Goal: Navigation & Orientation: Find specific page/section

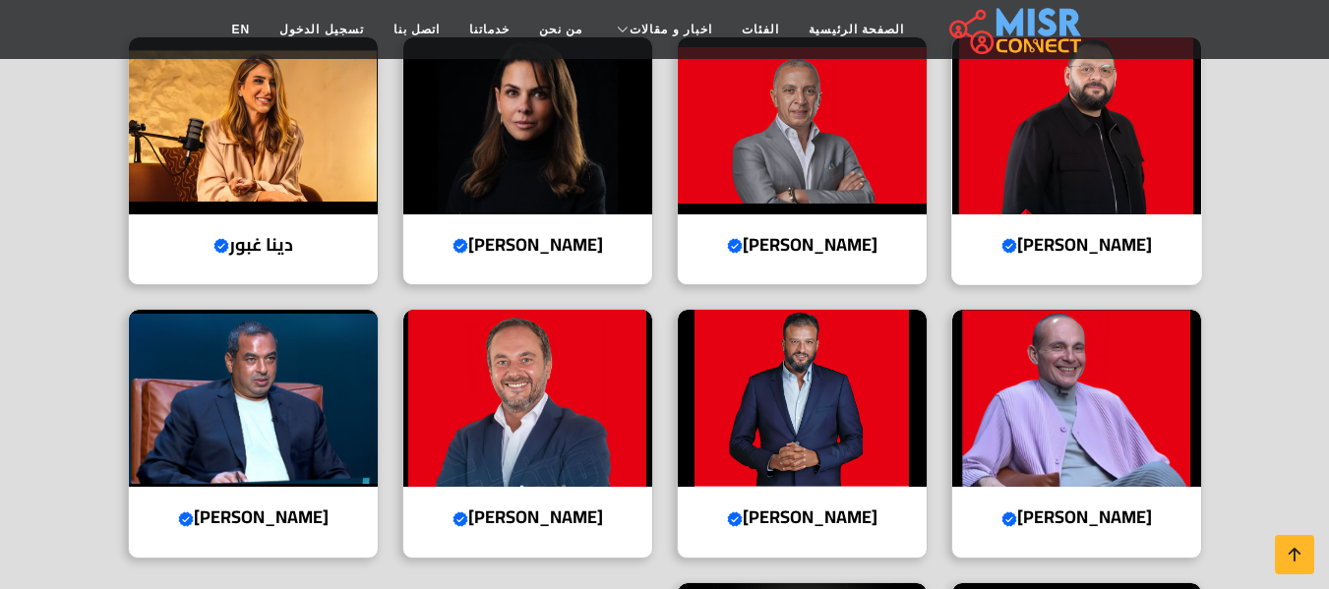
scroll to position [711, 0]
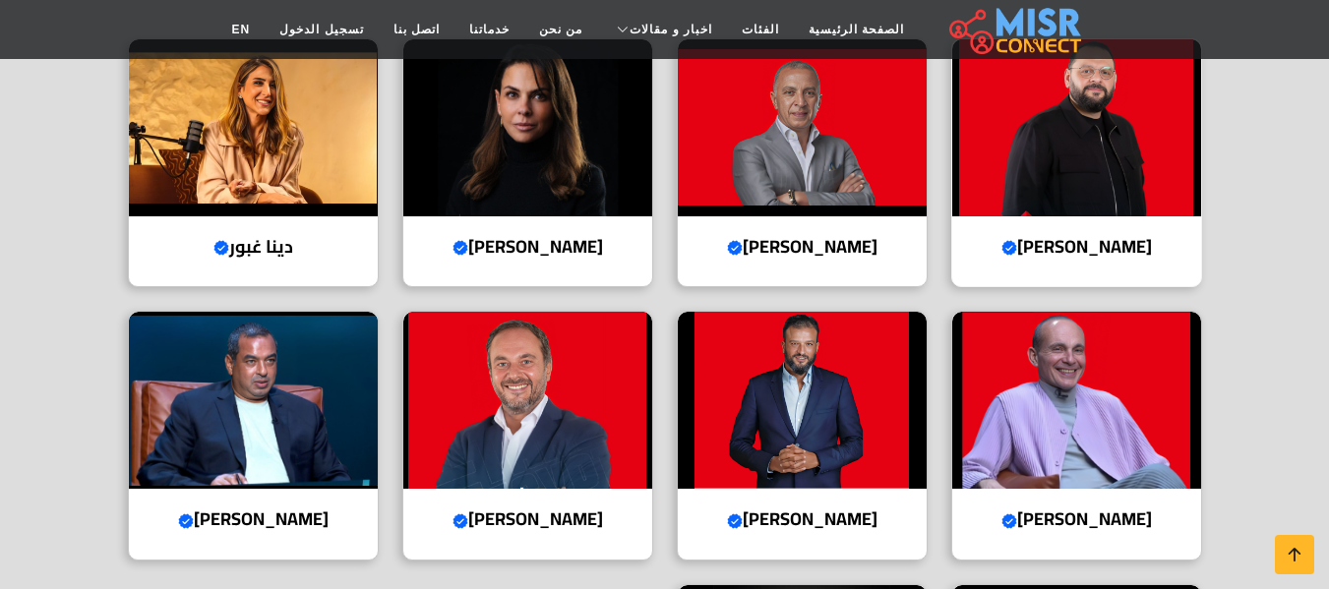
click at [1053, 164] on img at bounding box center [1076, 127] width 249 height 177
click at [293, 189] on img at bounding box center [253, 127] width 249 height 177
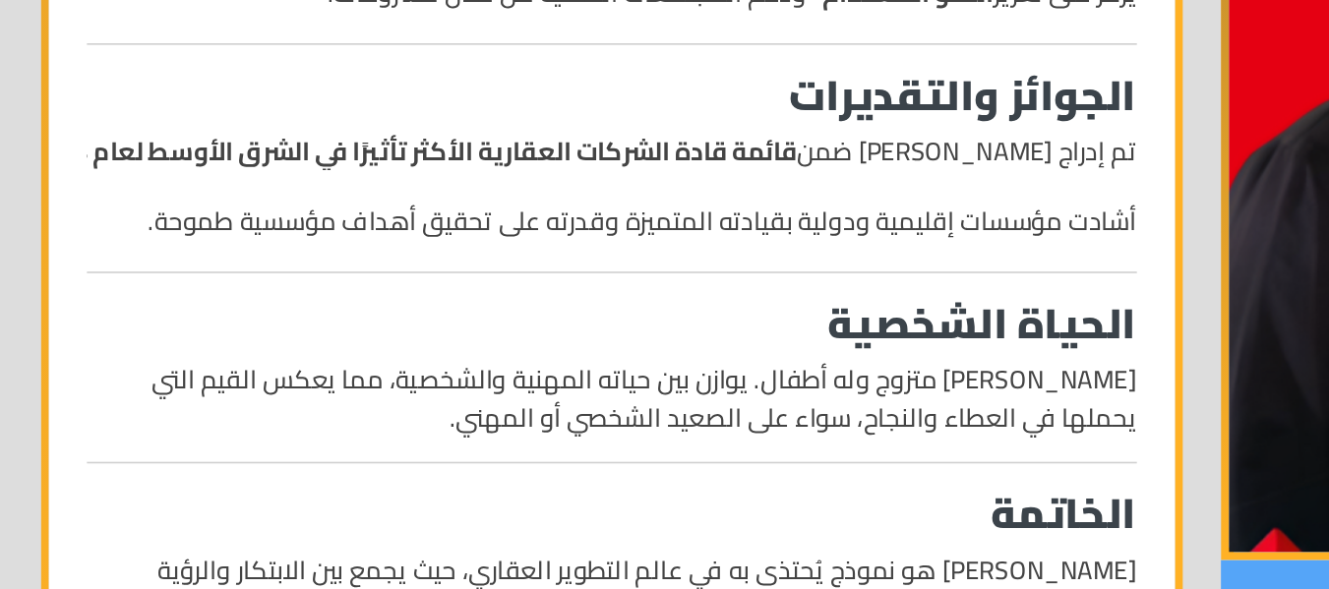
scroll to position [1880, 0]
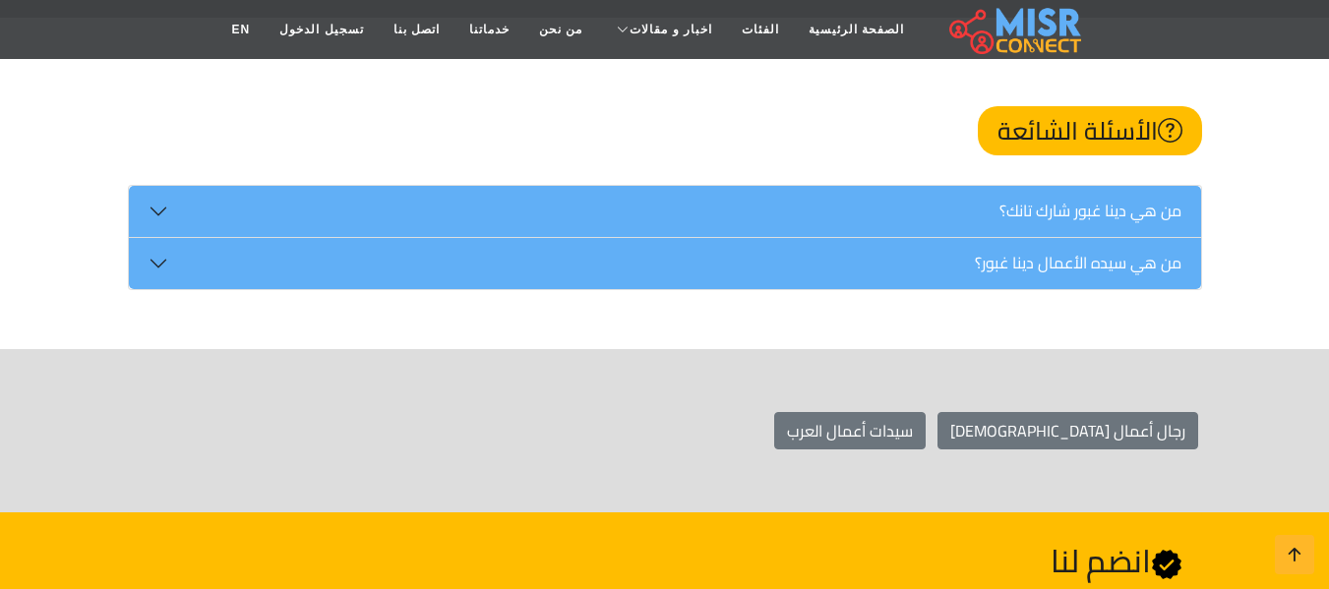
scroll to position [2582, 0]
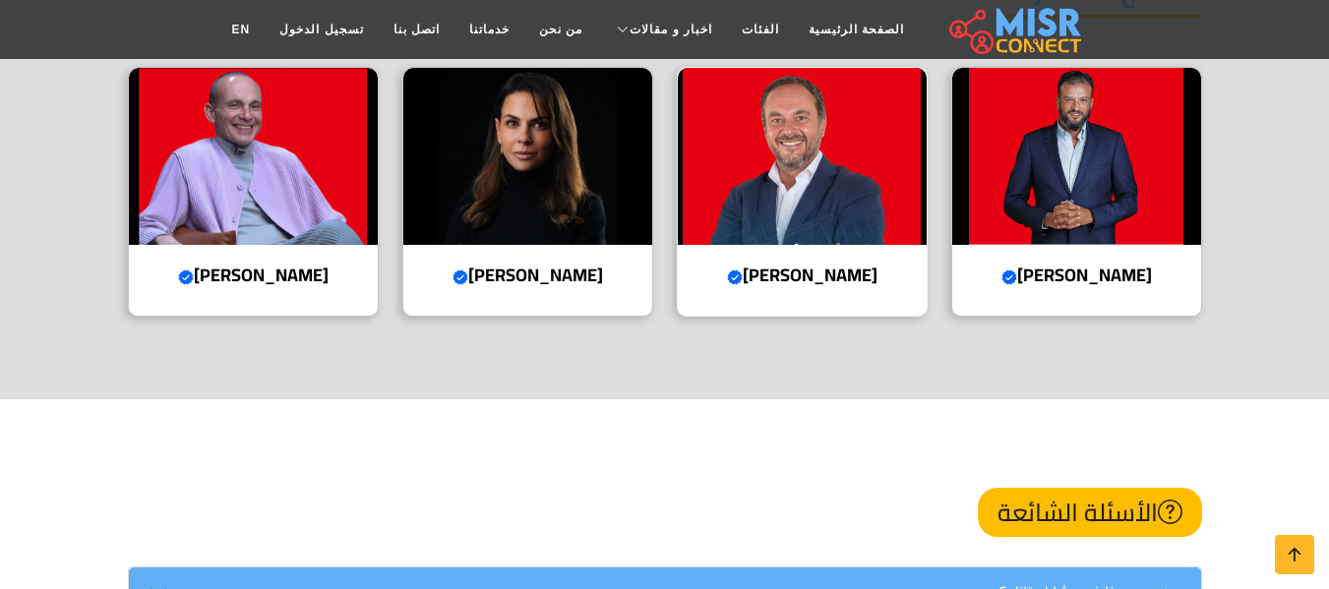
click at [765, 134] on img at bounding box center [802, 156] width 249 height 177
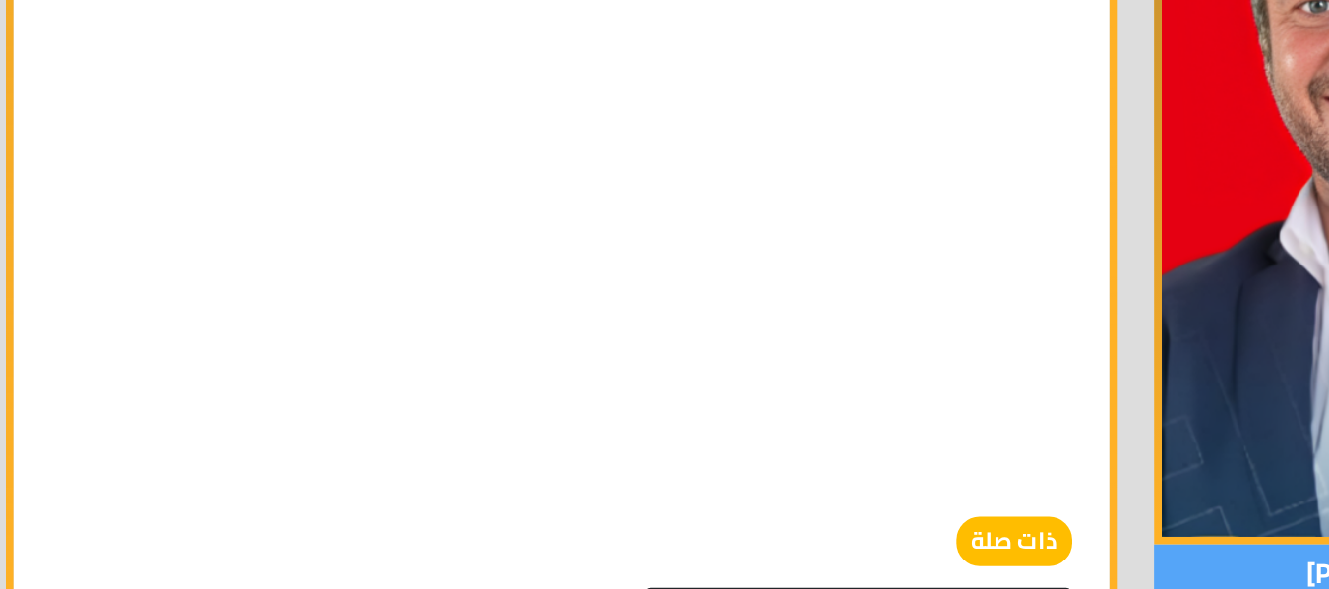
scroll to position [2304, 0]
